Goal: Information Seeking & Learning: Find specific fact

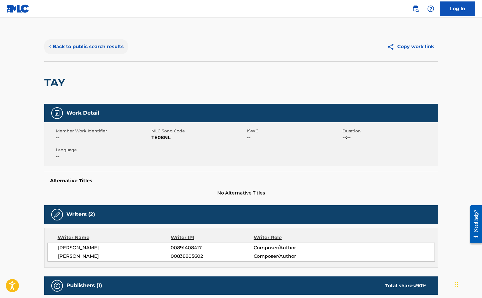
click at [73, 46] on button "< Back to public search results" at bounding box center [86, 46] width 84 height 15
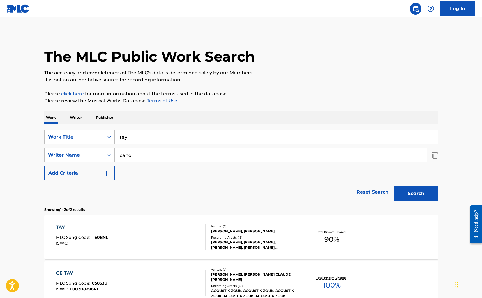
scroll to position [32, 0]
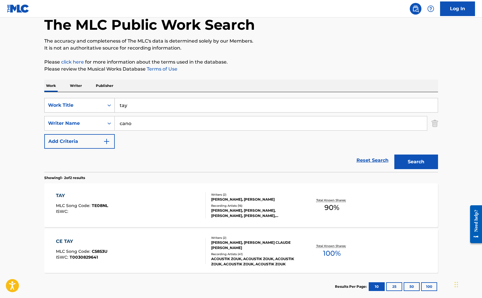
drag, startPoint x: 144, startPoint y: 106, endPoint x: 73, endPoint y: 99, distance: 72.0
click at [73, 99] on div "SearchWithCriteriaa33af20e-121e-411e-b23c-a272e6dcaeb6 Work Title tay" at bounding box center [241, 105] width 394 height 15
paste input "El Padrinox"
type input "El Padrinox"
drag, startPoint x: 141, startPoint y: 124, endPoint x: 54, endPoint y: 110, distance: 87.6
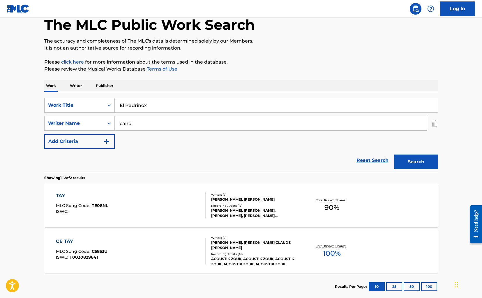
click at [54, 110] on div "SearchWithCriteriaa33af20e-121e-411e-b23c-a272e6dcaeb6 Work Title El Padrinox S…" at bounding box center [241, 123] width 394 height 51
click at [416, 158] on button "Search" at bounding box center [416, 162] width 44 height 15
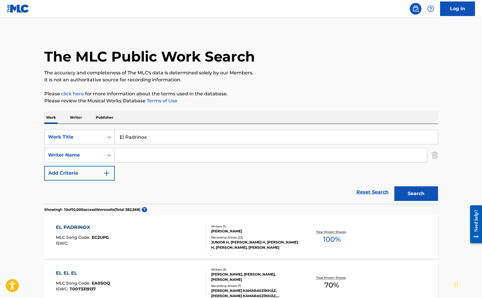
click at [349, 242] on div "Total Known Shares: 100 %" at bounding box center [332, 237] width 66 height 18
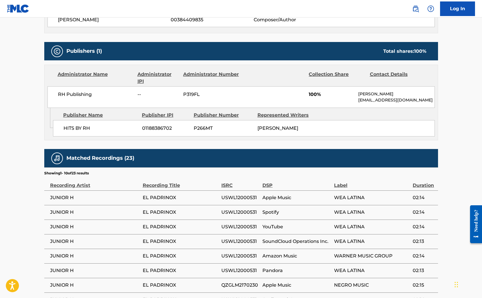
scroll to position [232, 0]
